Goal: Task Accomplishment & Management: Complete application form

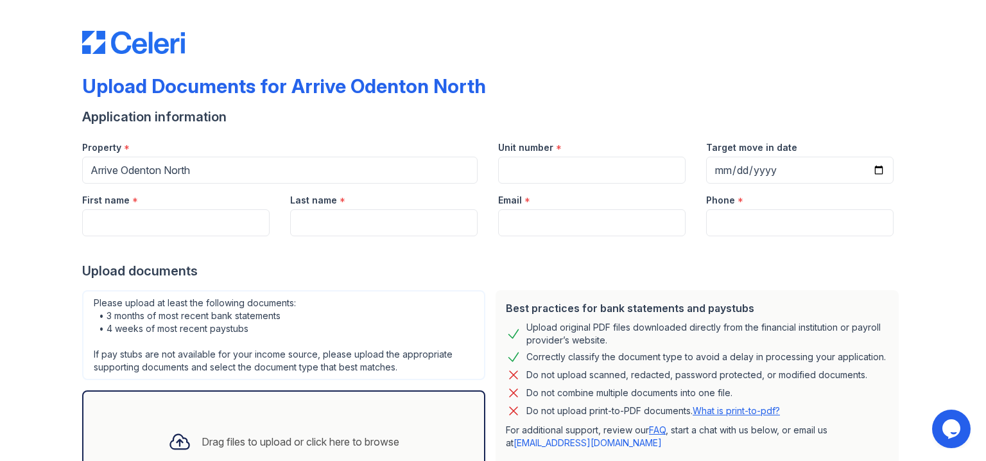
scroll to position [80, 0]
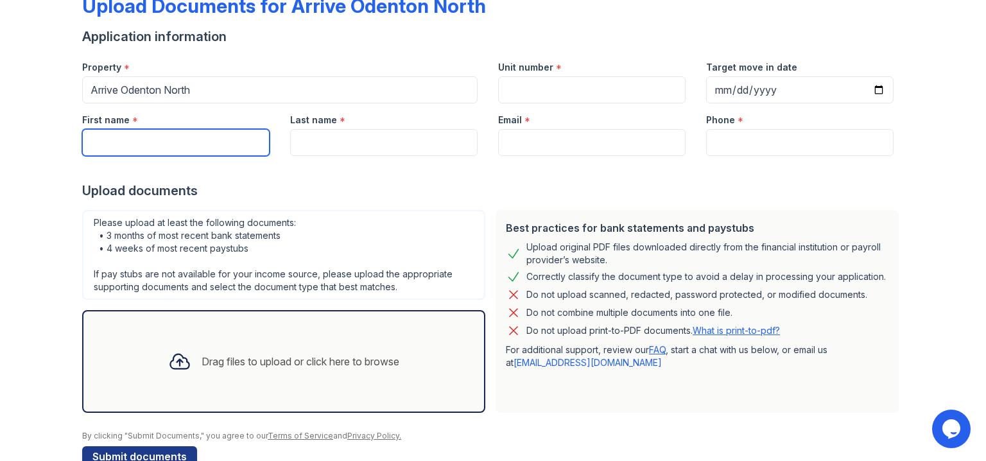
click at [221, 135] on input "First name" at bounding box center [175, 142] width 187 height 27
type input "sapphire"
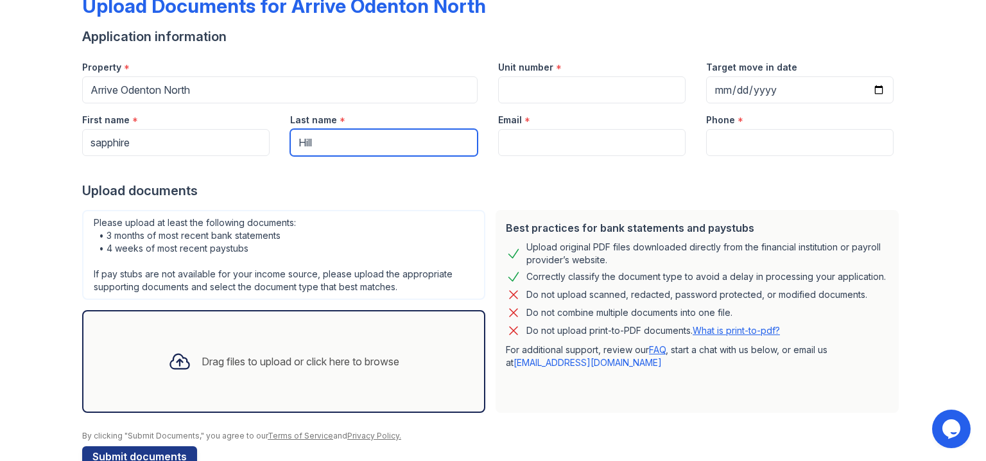
type input "Hill"
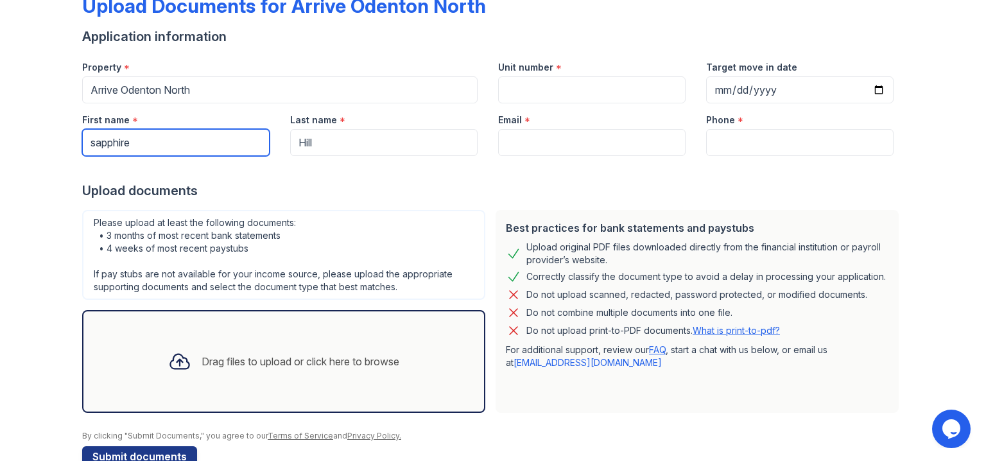
click at [92, 144] on input "sapphire" at bounding box center [175, 142] width 187 height 27
type input "Sapphire"
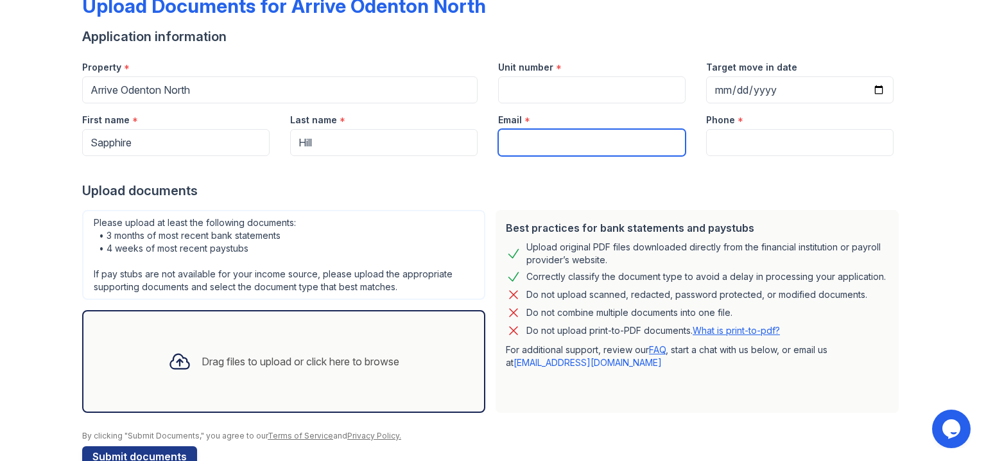
click at [498, 138] on input "Email" at bounding box center [591, 142] width 187 height 27
type input "[EMAIL_ADDRESS][DOMAIN_NAME]"
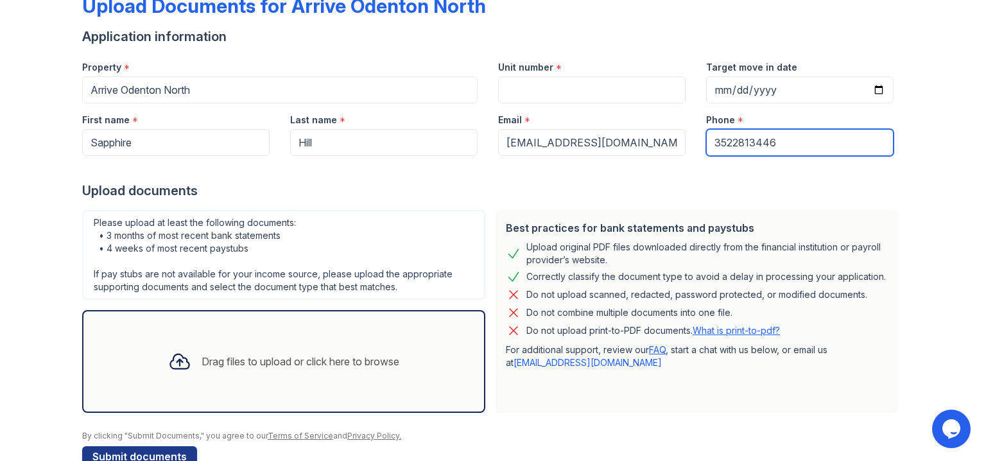
type input "3522813446"
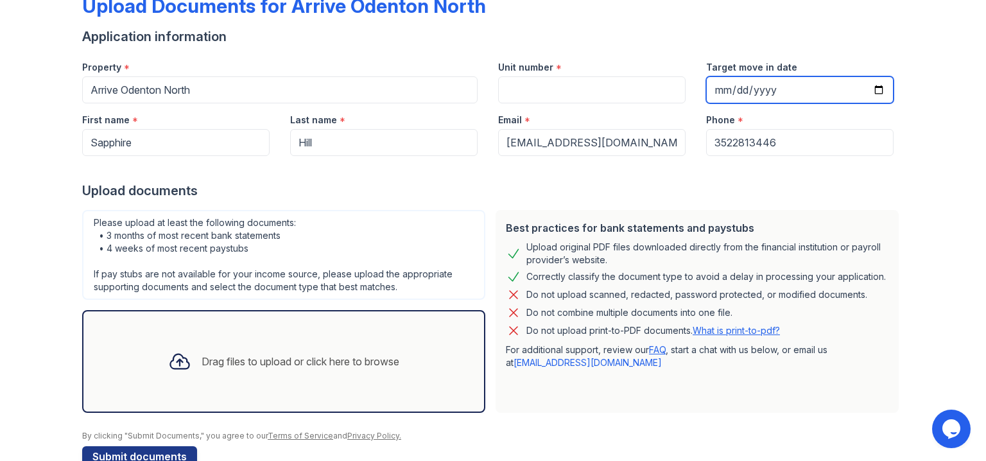
click at [718, 90] on input "Target move in date" at bounding box center [799, 89] width 187 height 27
type input "[DATE]"
click at [717, 89] on input "[DATE]" at bounding box center [799, 89] width 187 height 27
type input "[DATE]"
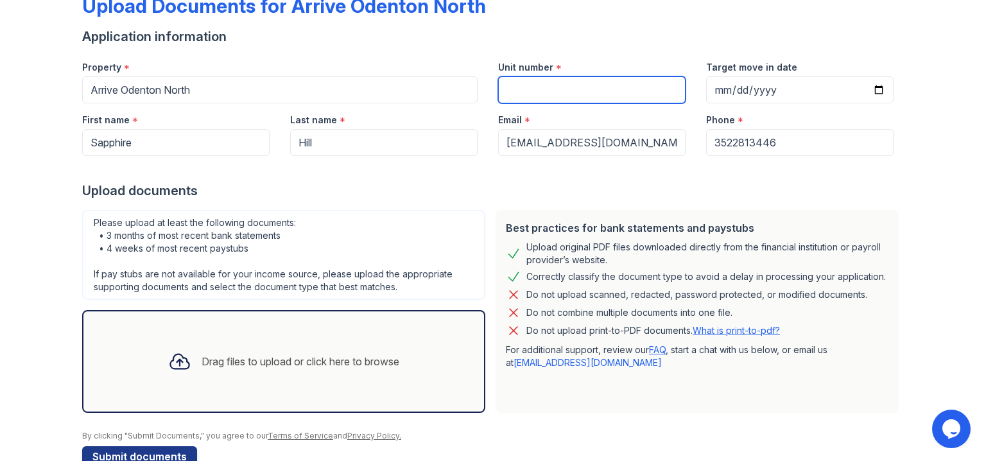
click at [674, 89] on input "Unit number" at bounding box center [591, 89] width 187 height 27
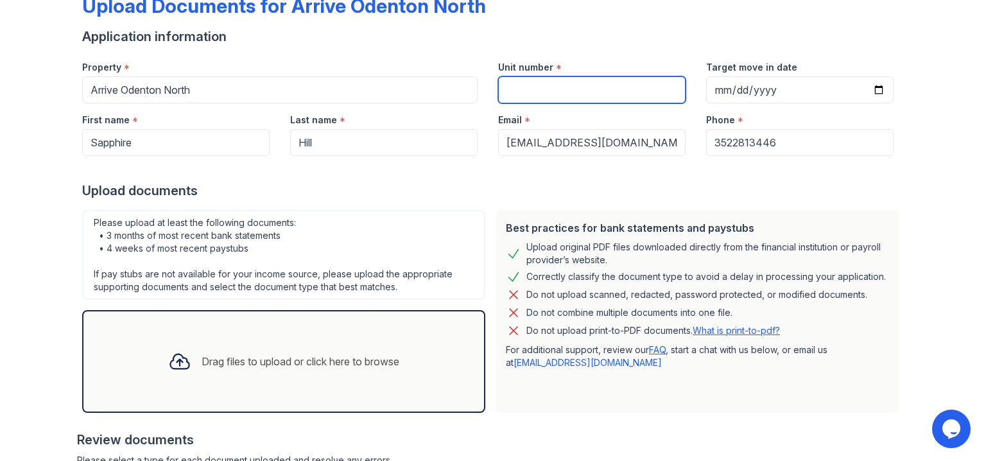
scroll to position [189, 0]
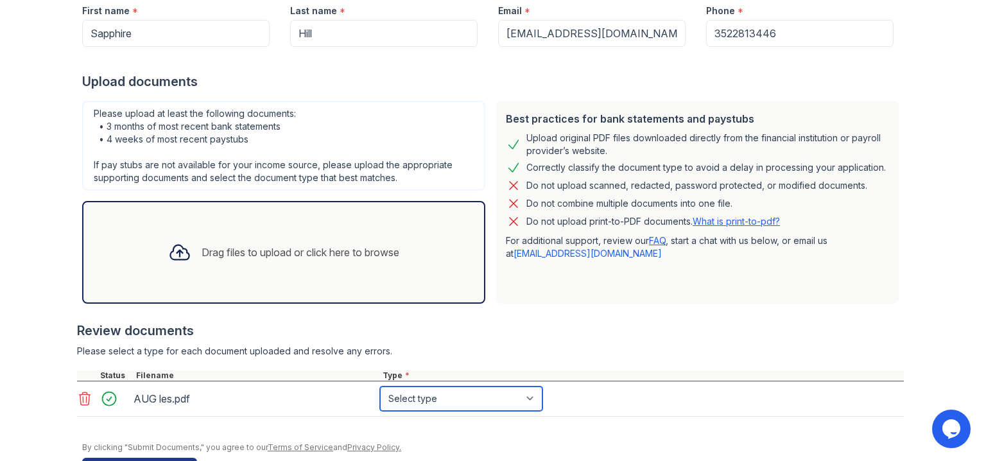
select select "paystub"
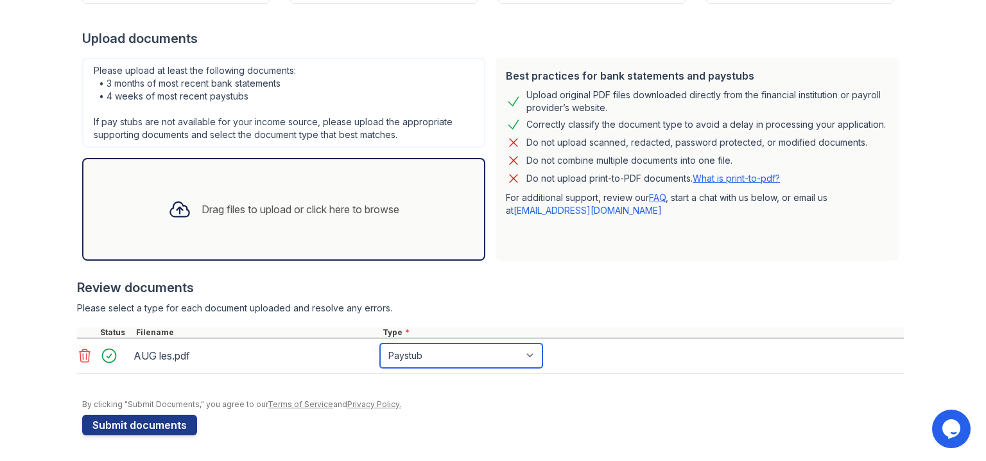
scroll to position [78, 0]
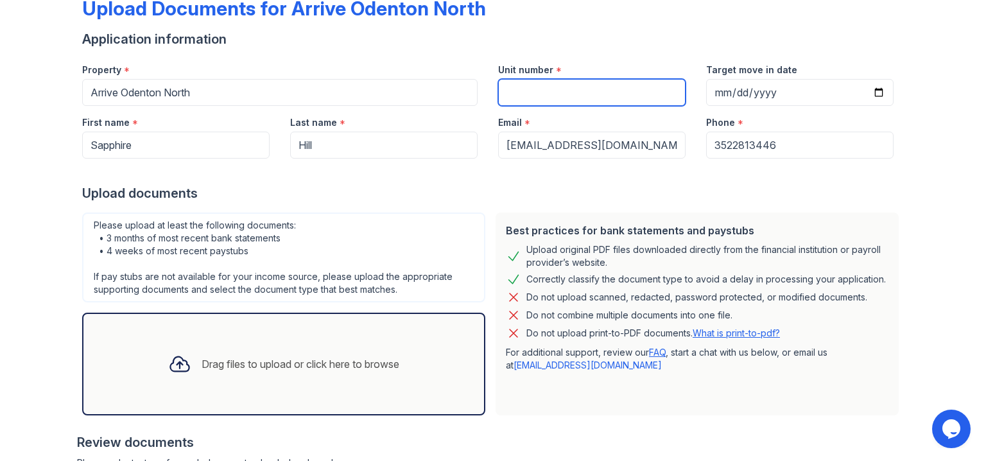
click at [594, 98] on input "Unit number" at bounding box center [591, 92] width 187 height 27
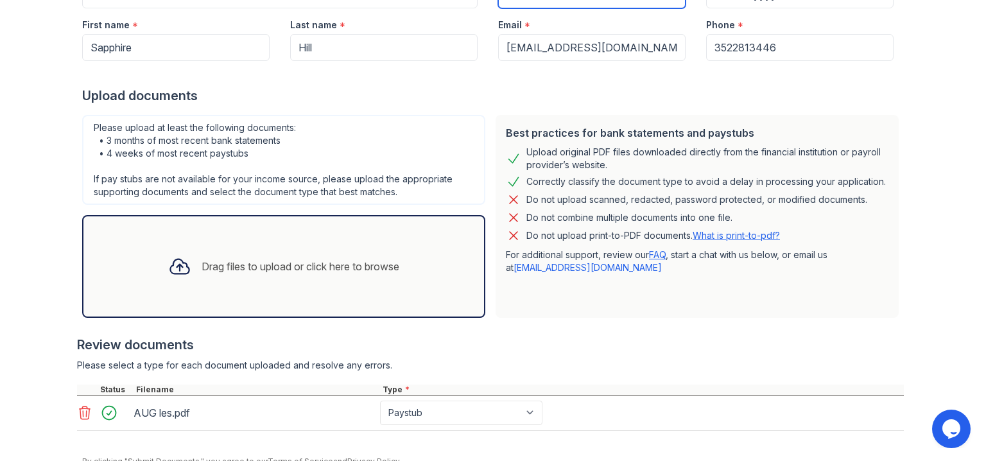
scroll to position [232, 0]
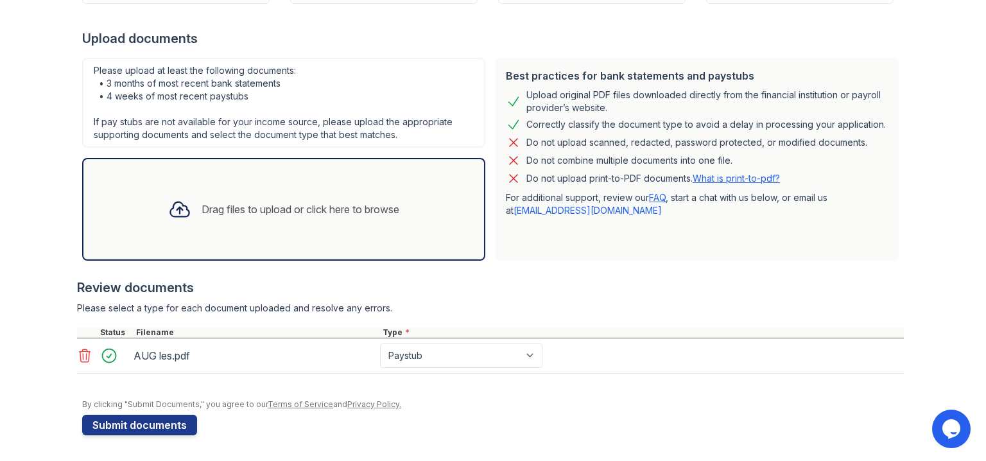
type input "na"
click at [167, 418] on button "Submit documents" at bounding box center [139, 424] width 115 height 21
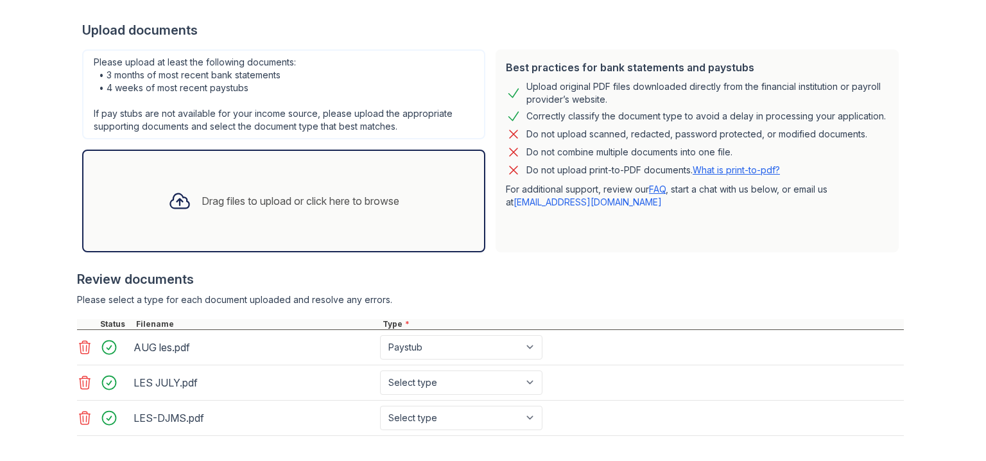
scroll to position [380, 0]
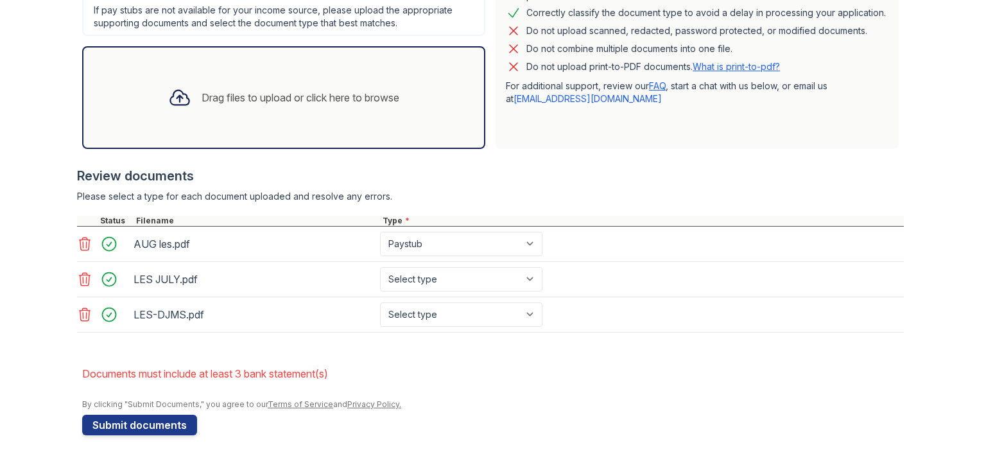
click at [153, 429] on button "Submit documents" at bounding box center [139, 424] width 115 height 21
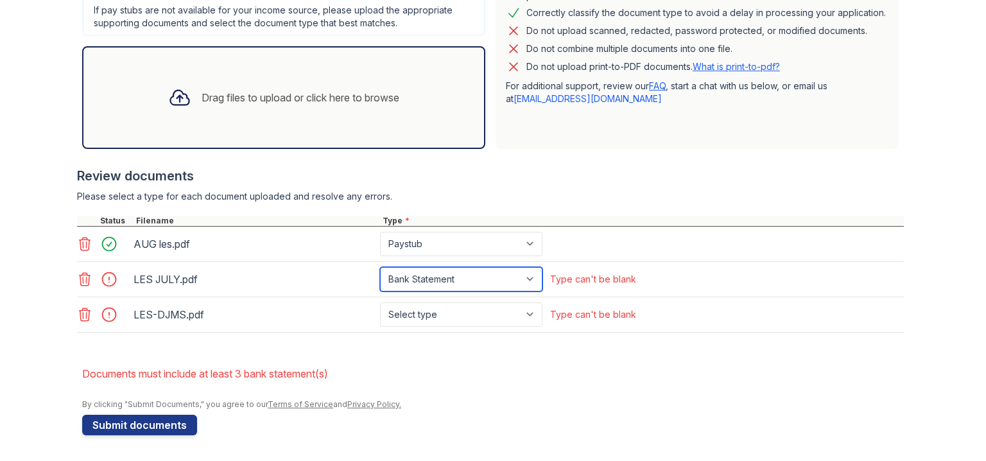
select select "paystub"
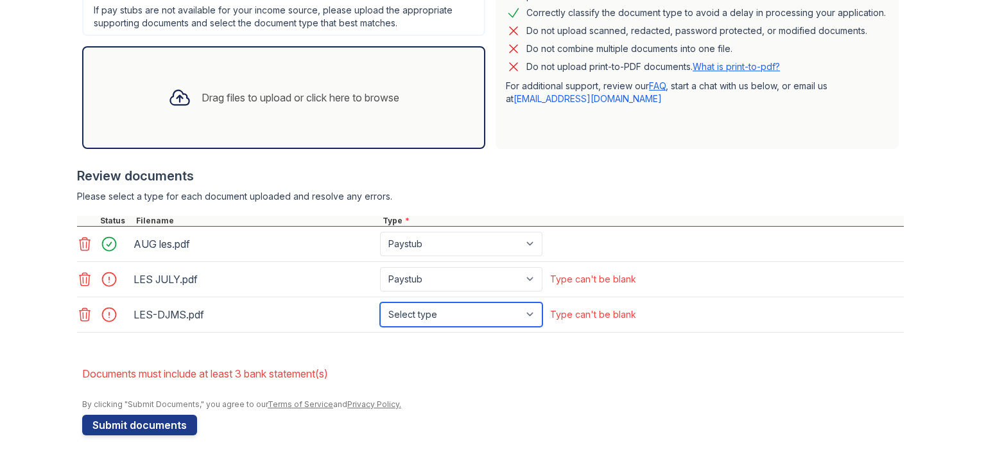
select select "paystub"
click at [153, 425] on button "Submit documents" at bounding box center [139, 424] width 115 height 21
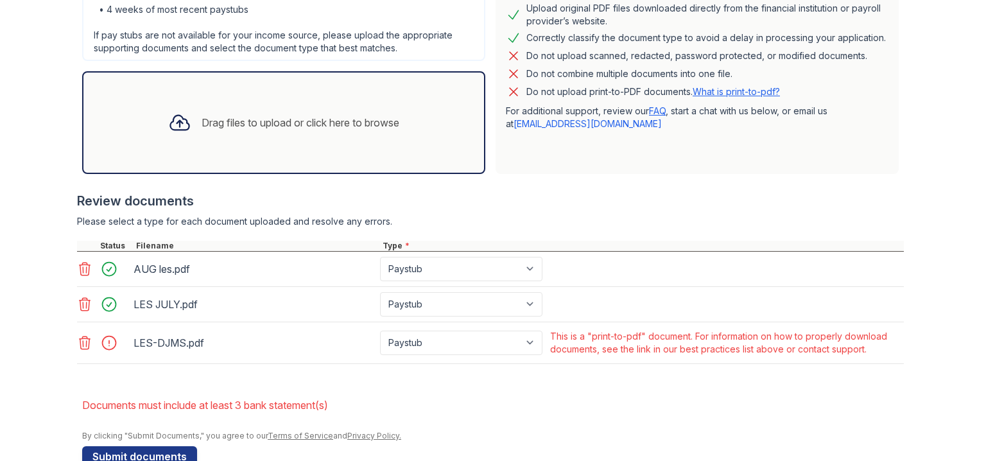
scroll to position [386, 0]
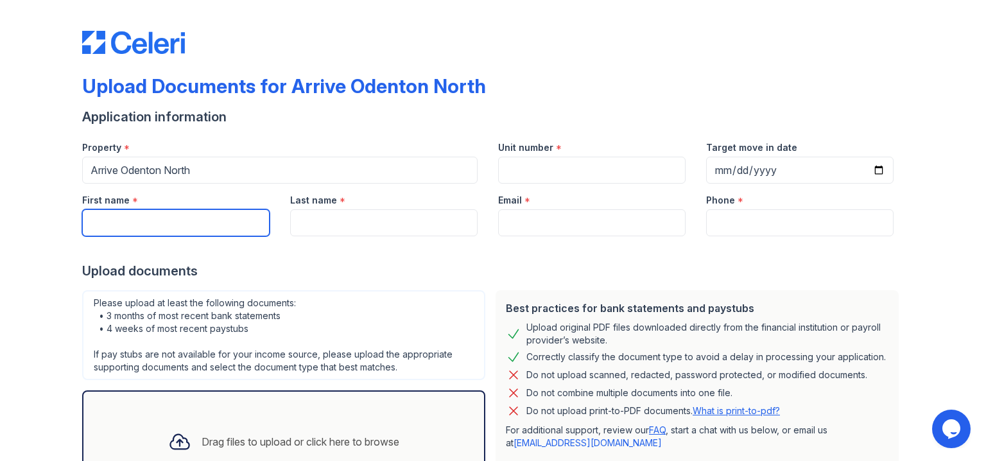
click at [225, 224] on input "First name" at bounding box center [175, 222] width 187 height 27
type input "Sapphire"
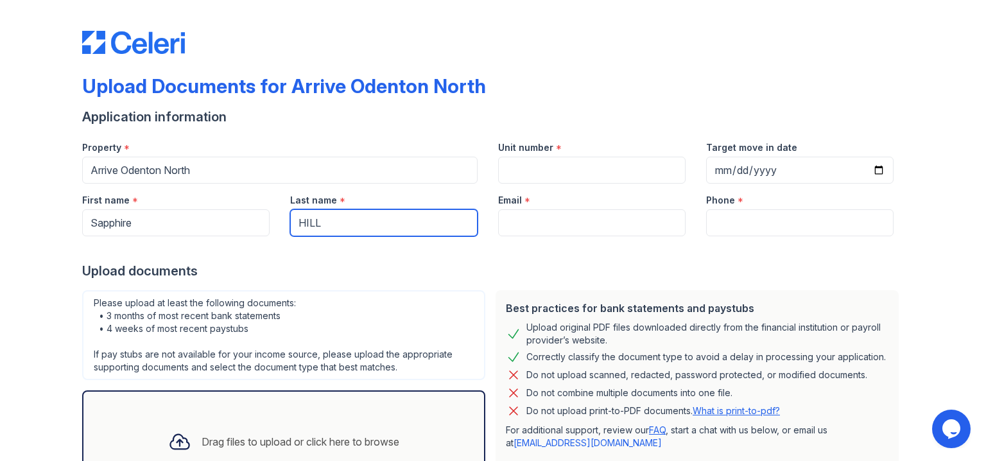
type input "HILL"
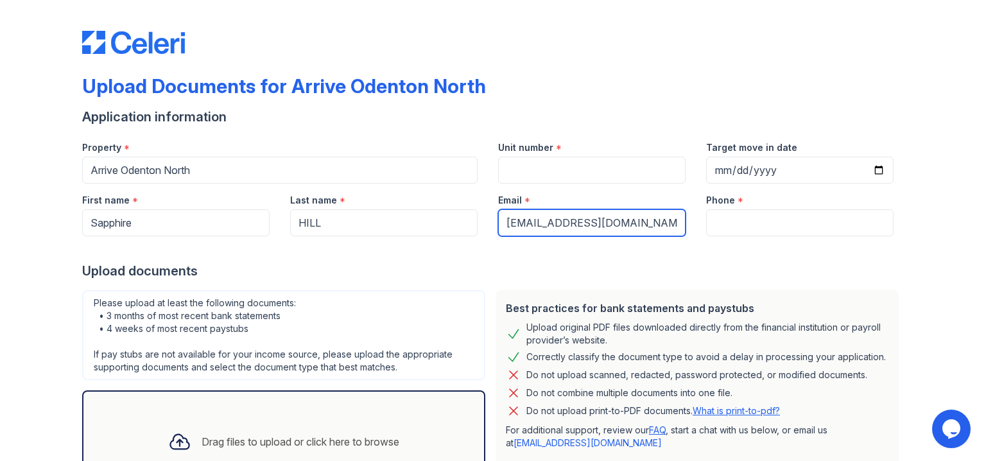
type input "[EMAIL_ADDRESS][DOMAIN_NAME]"
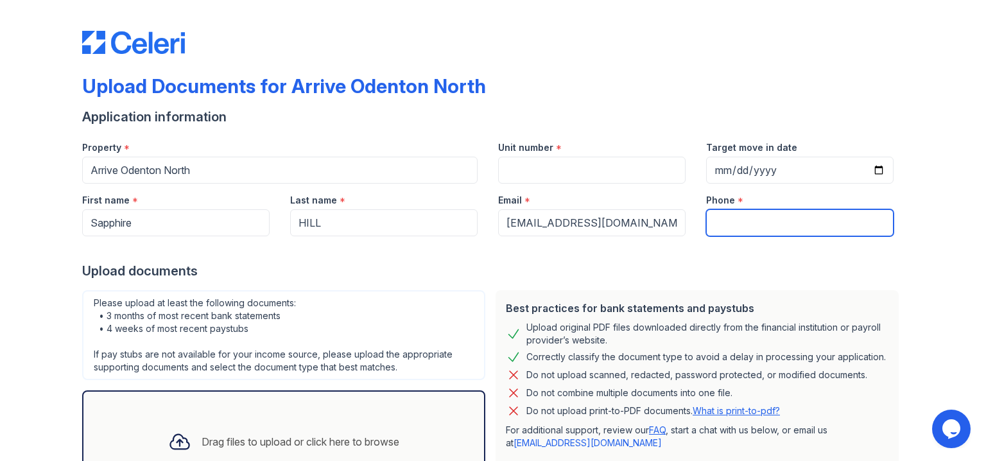
click at [719, 215] on input "Phone" at bounding box center [799, 222] width 187 height 27
type input "3522813446"
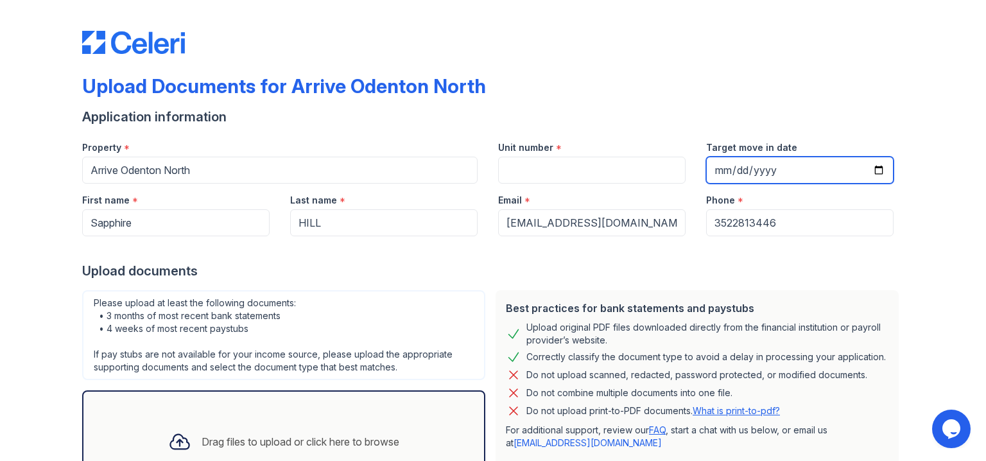
click at [798, 170] on input "Target move in date" at bounding box center [799, 170] width 187 height 27
type input "[DATE]"
click at [406, 207] on div "Last name *" at bounding box center [383, 197] width 187 height 26
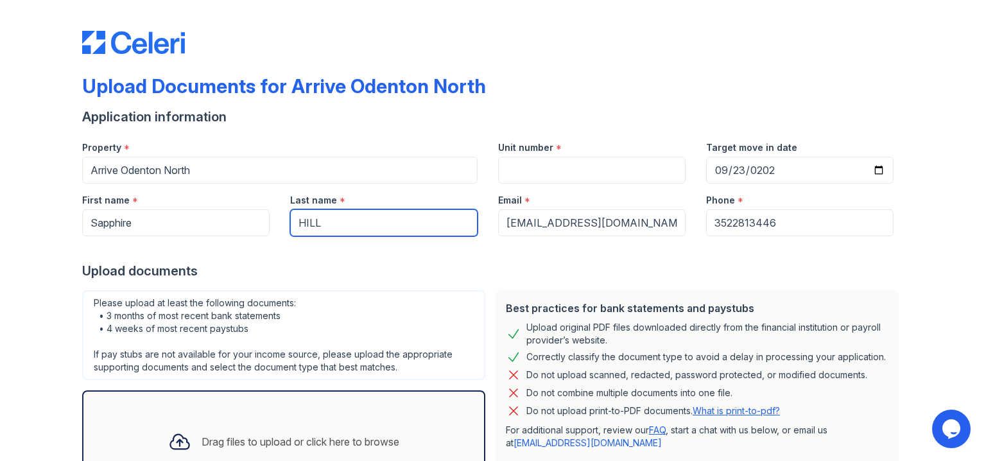
click at [404, 222] on input "HILL" at bounding box center [383, 222] width 187 height 27
type input "H"
click at [404, 222] on input "Last name" at bounding box center [383, 222] width 187 height 27
type input "h"
type input "Hill"
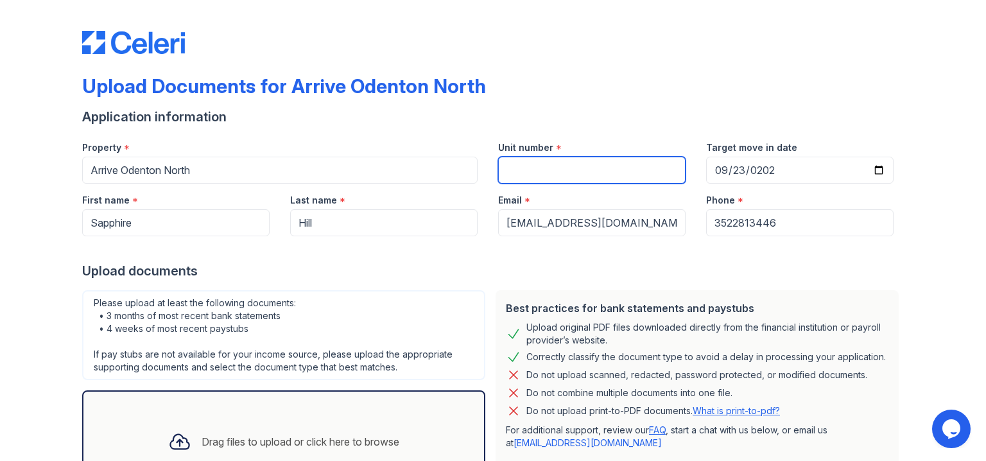
click at [522, 169] on input "Unit number" at bounding box center [591, 170] width 187 height 27
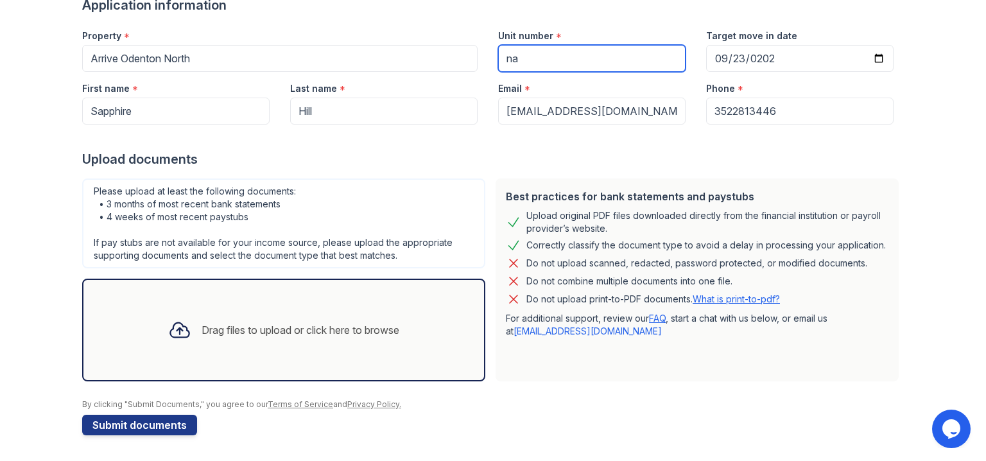
type input "na"
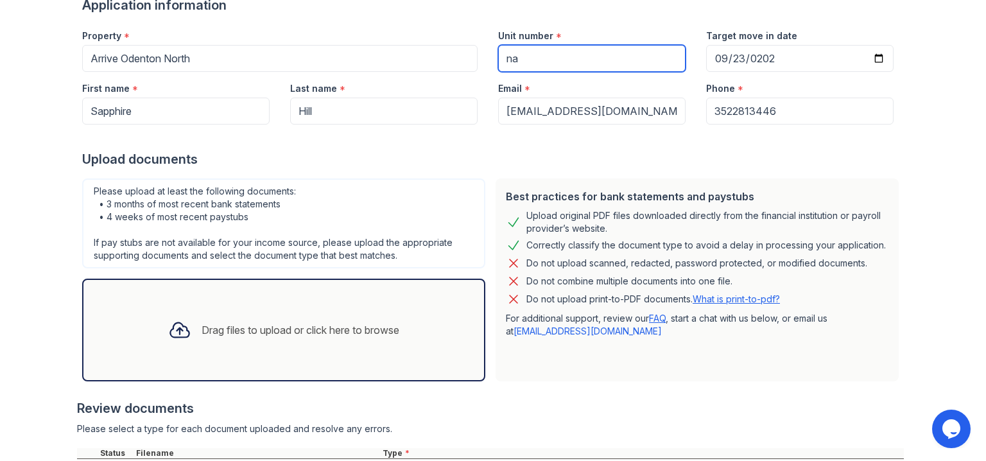
scroll to position [232, 0]
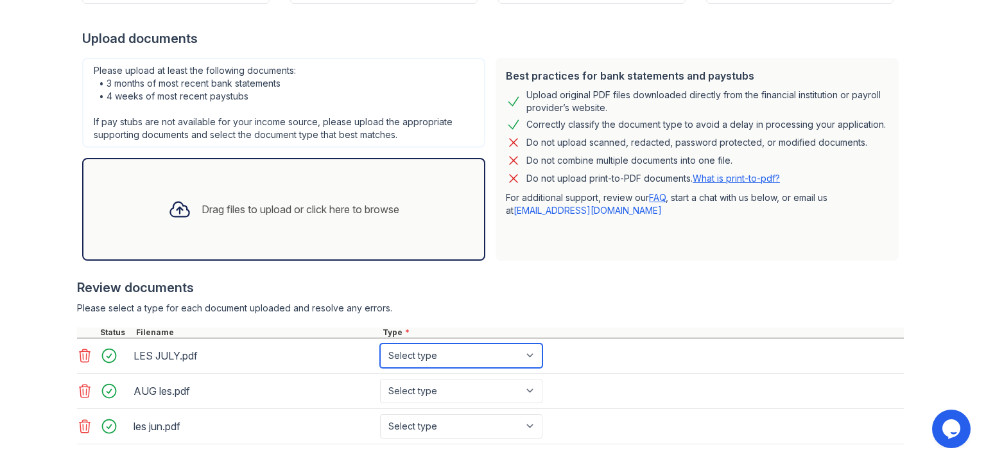
select select "paystub"
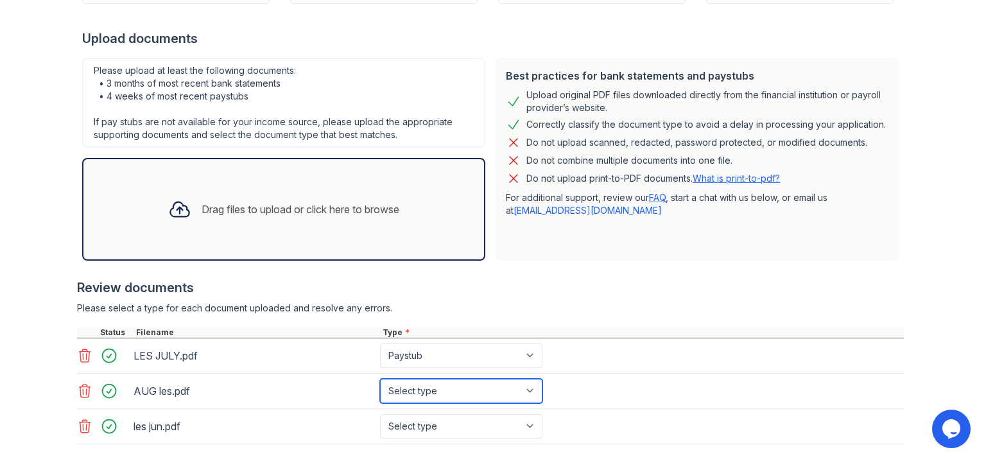
select select "paystub"
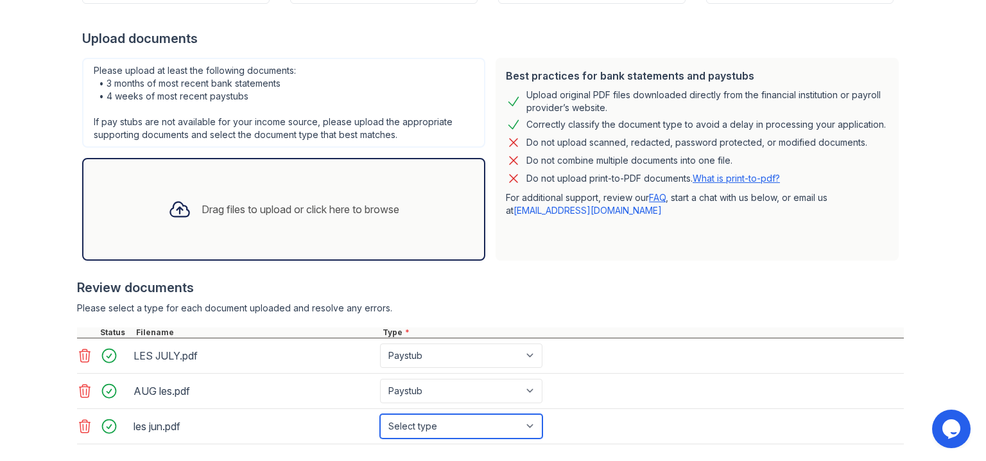
select select "paystub"
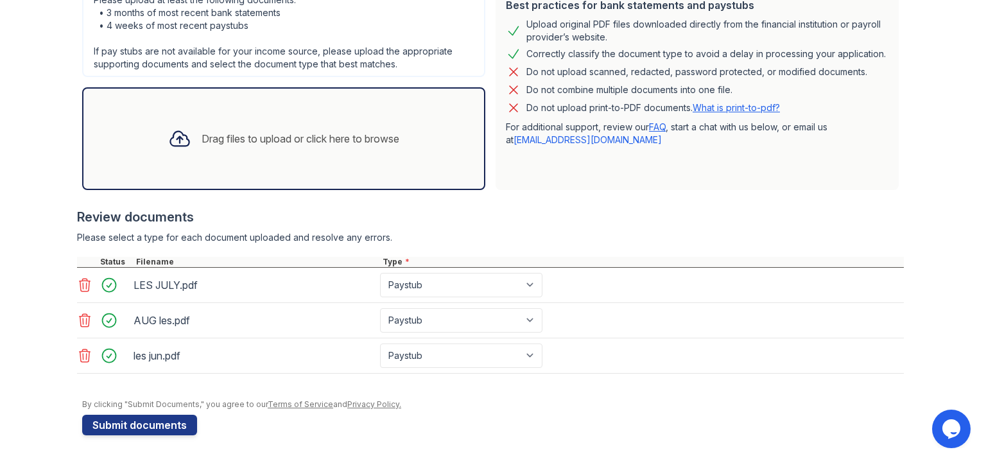
click at [162, 431] on button "Submit documents" at bounding box center [139, 424] width 115 height 21
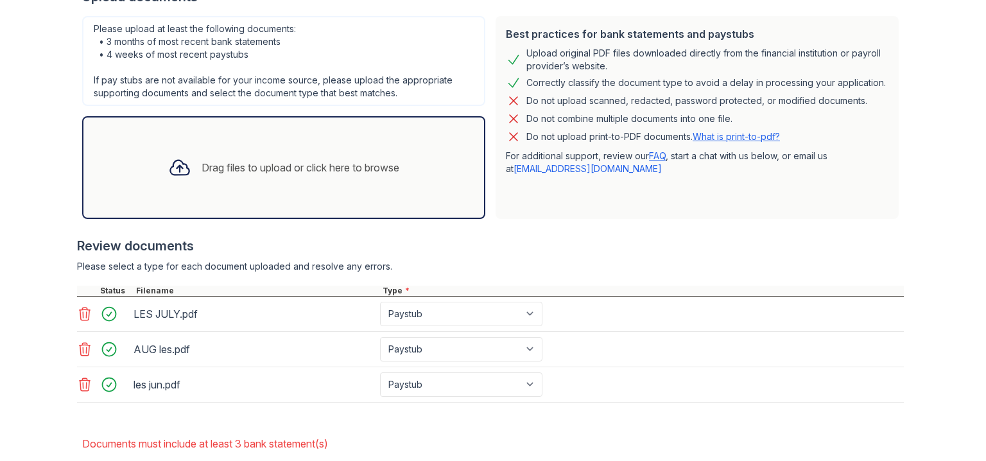
scroll to position [380, 0]
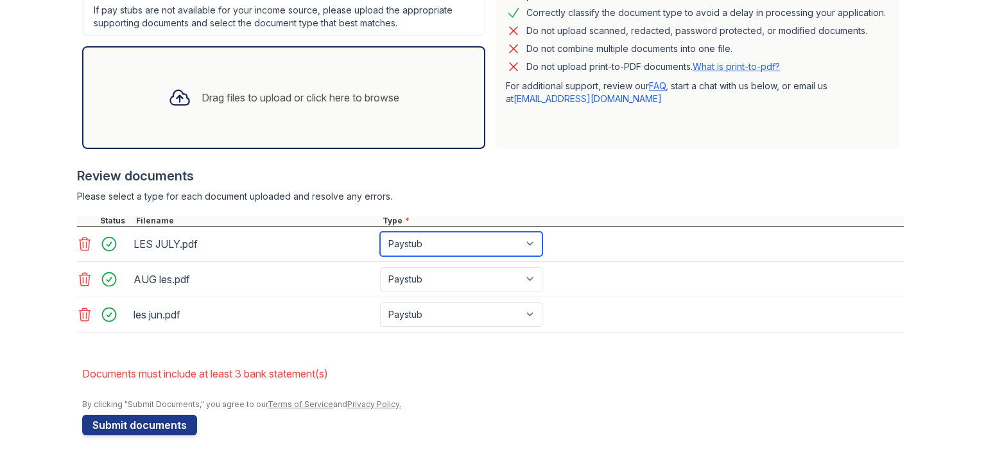
select select "bank_statement"
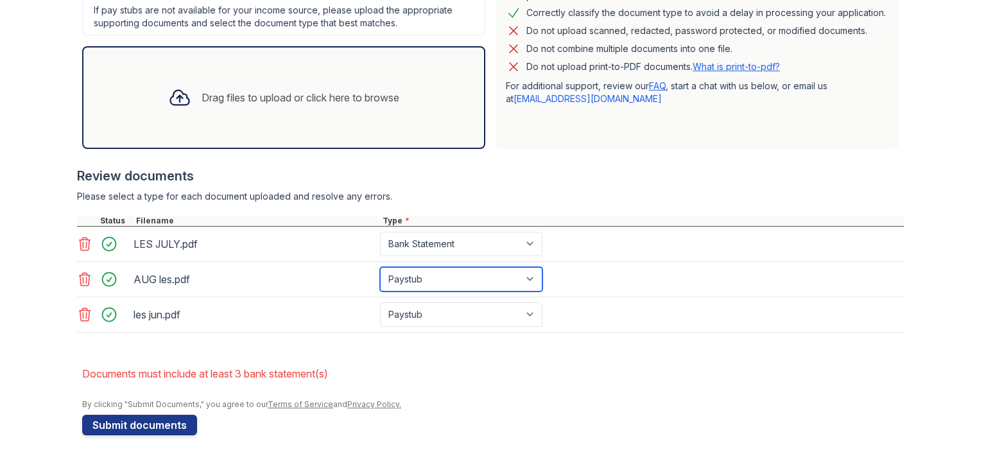
select select "bank_statement"
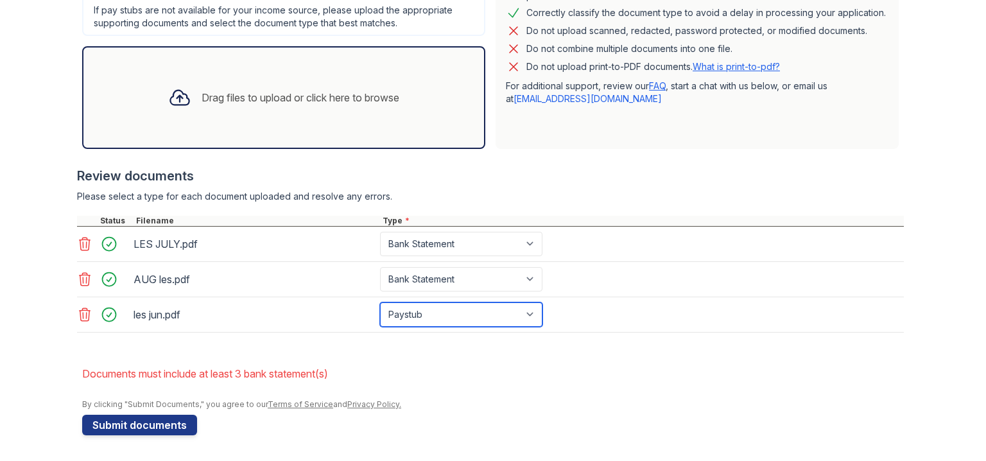
select select "bank_statement"
click at [157, 425] on button "Submit documents" at bounding box center [139, 424] width 115 height 21
